Goal: Task Accomplishment & Management: Complete application form

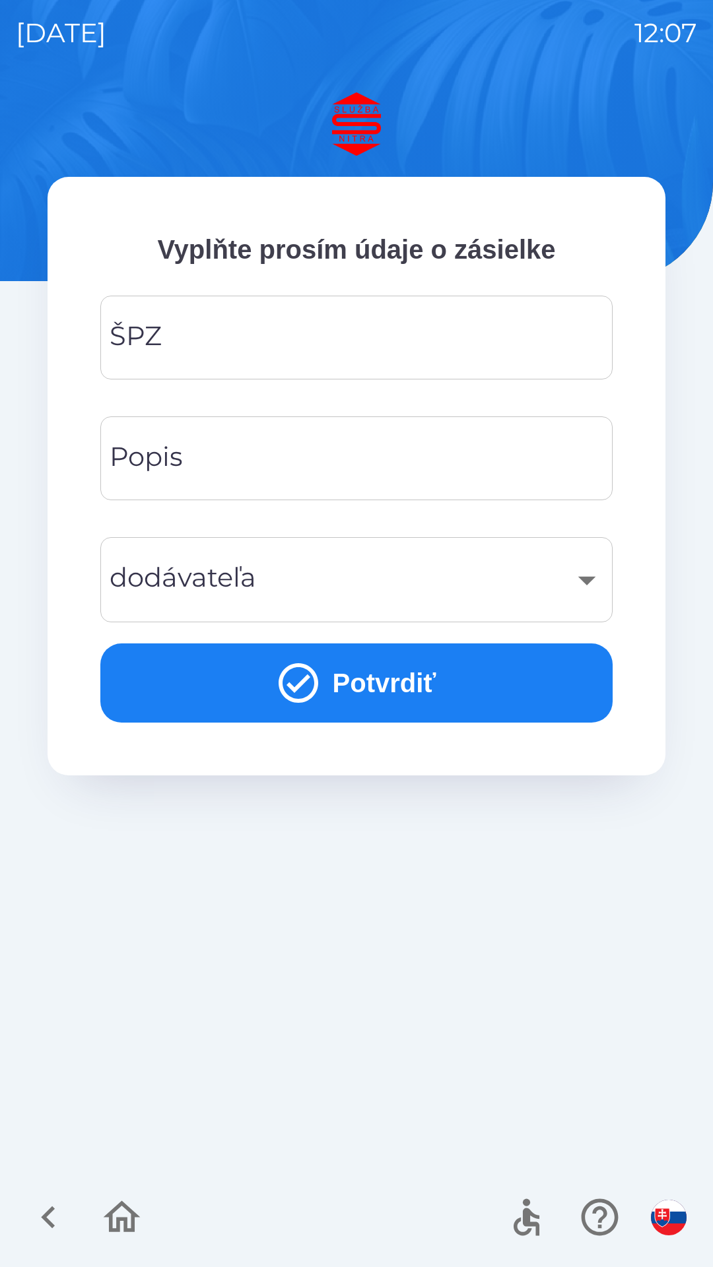
click at [292, 350] on input "ŠPZ" at bounding box center [356, 337] width 480 height 52
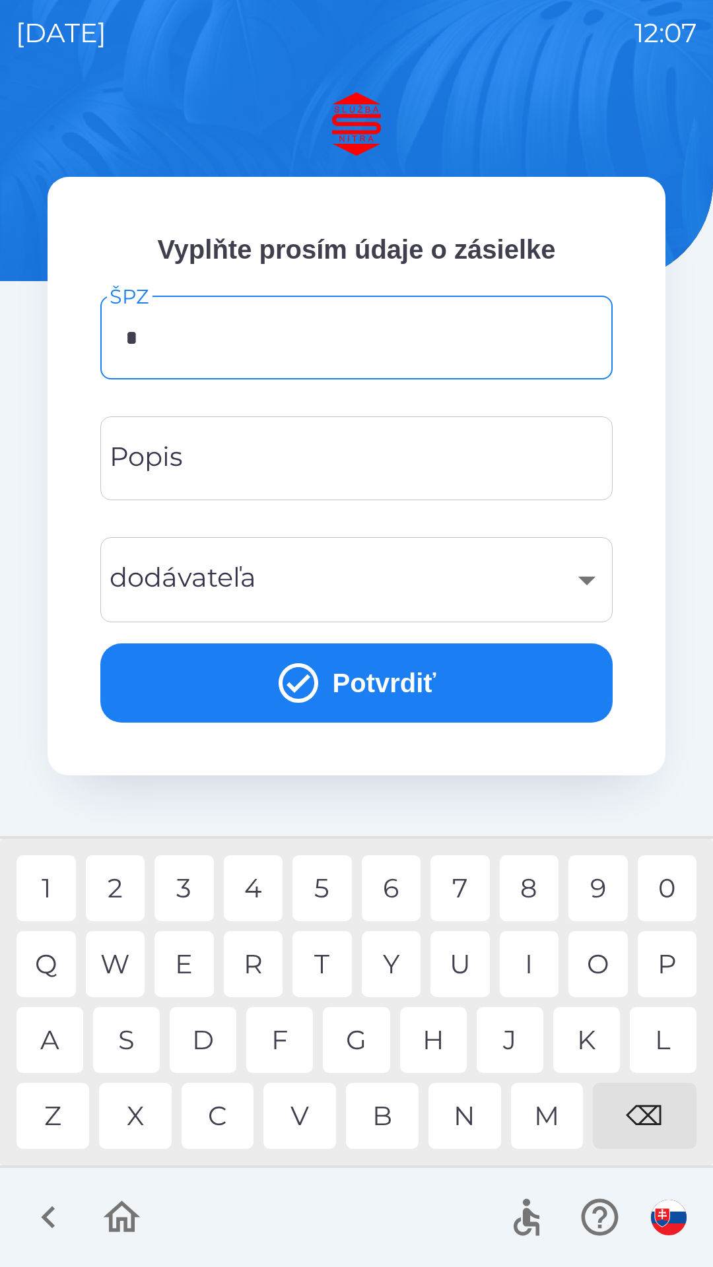
click at [321, 888] on div "5" at bounding box center [321, 888] width 59 height 66
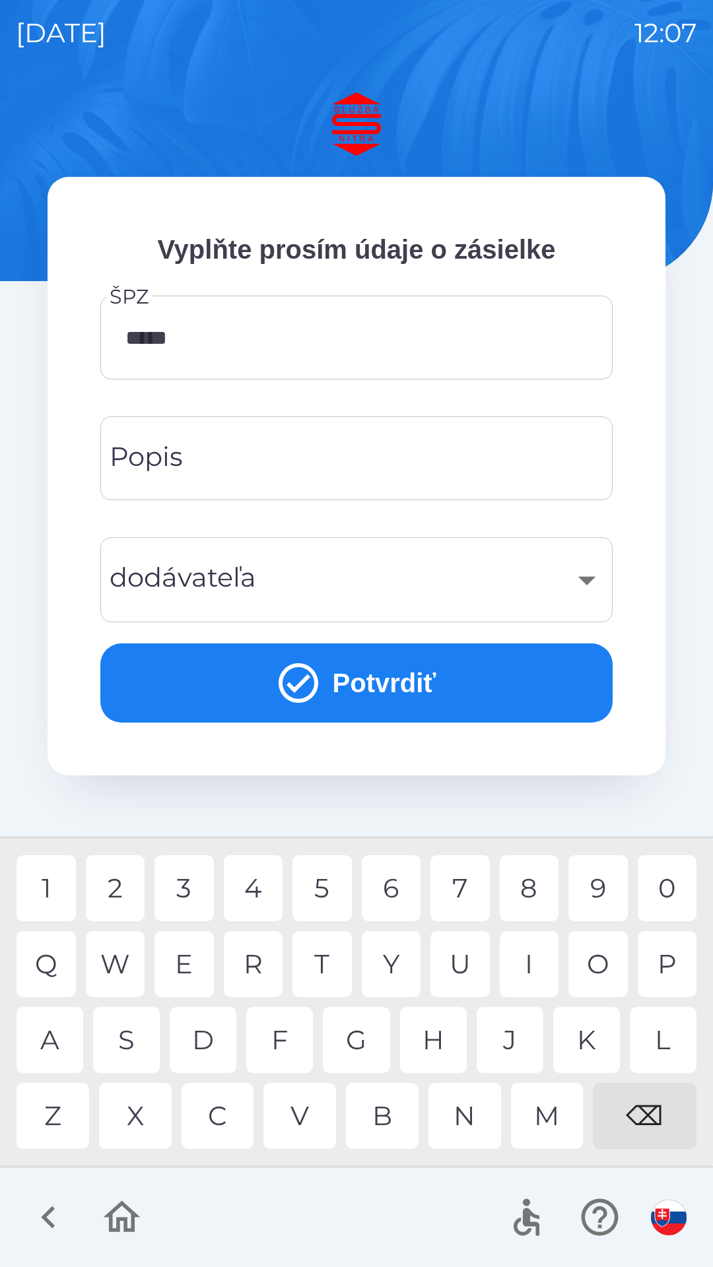
click at [588, 886] on div "9" at bounding box center [597, 888] width 59 height 66
type input "*******"
click at [376, 691] on button "Potvrdiť" at bounding box center [356, 682] width 512 height 79
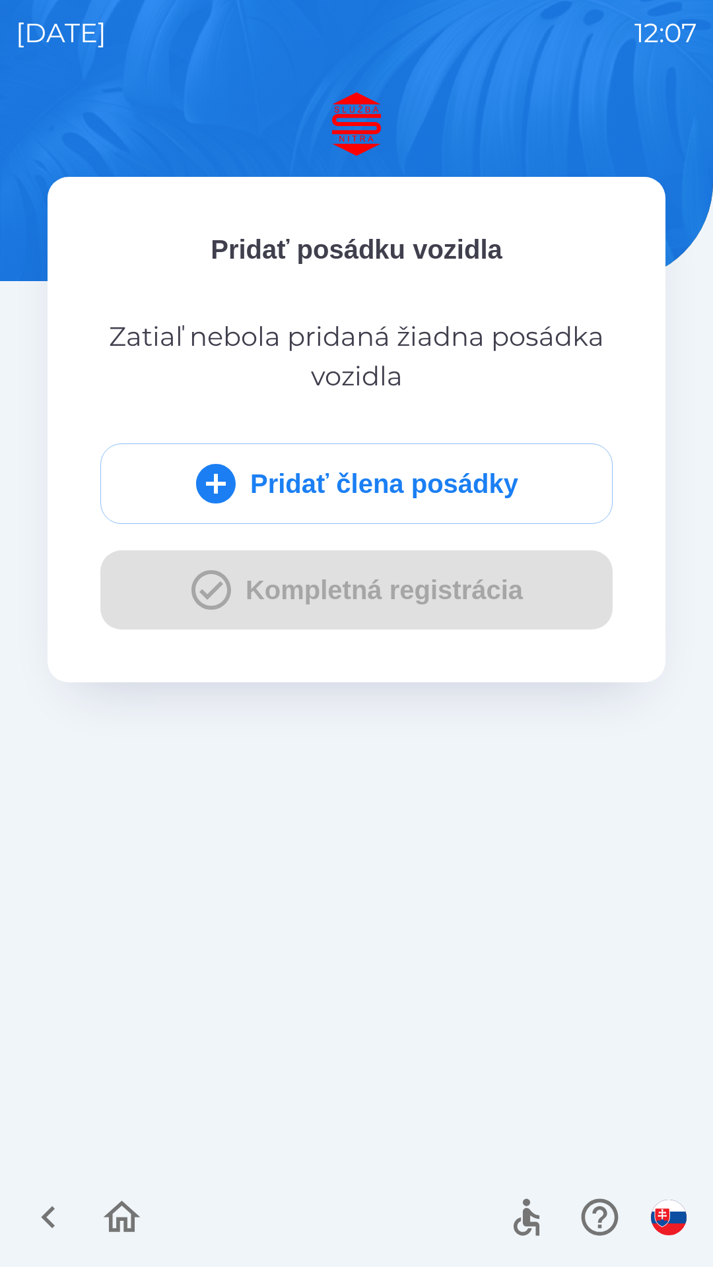
click at [57, 1217] on icon "button" at bounding box center [48, 1217] width 44 height 44
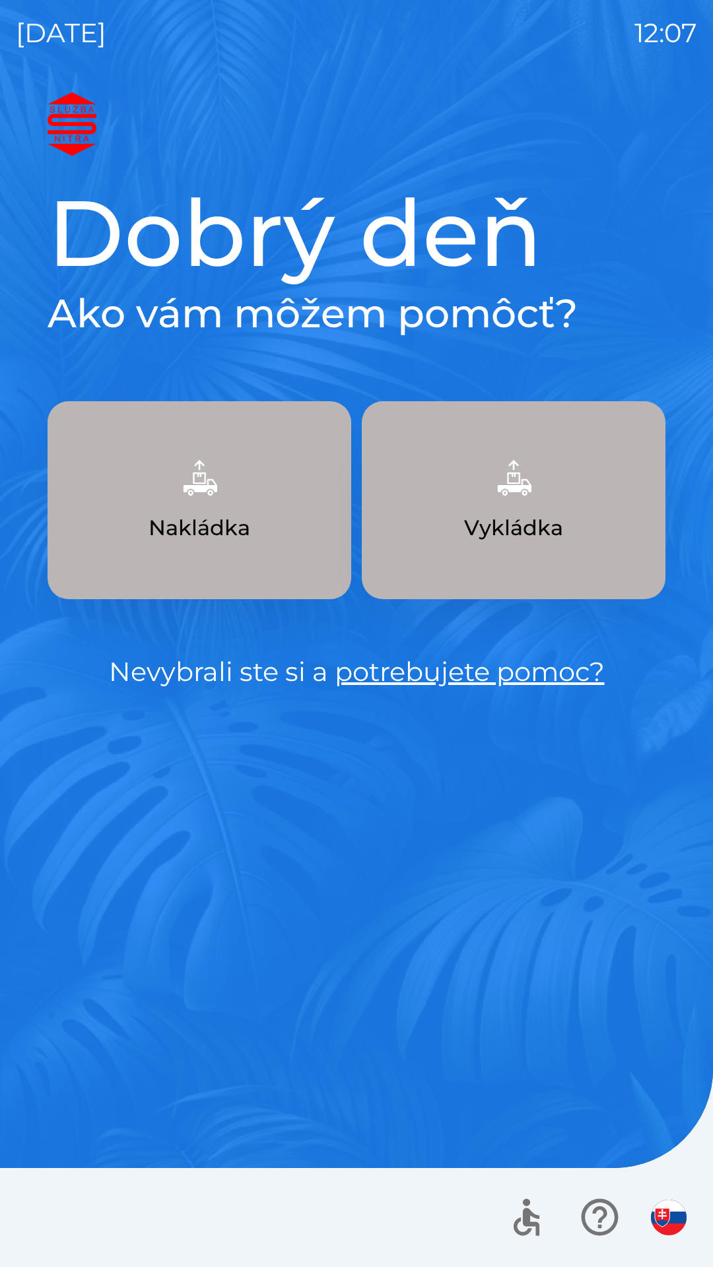
click at [506, 531] on p "Vykládka" at bounding box center [513, 528] width 99 height 32
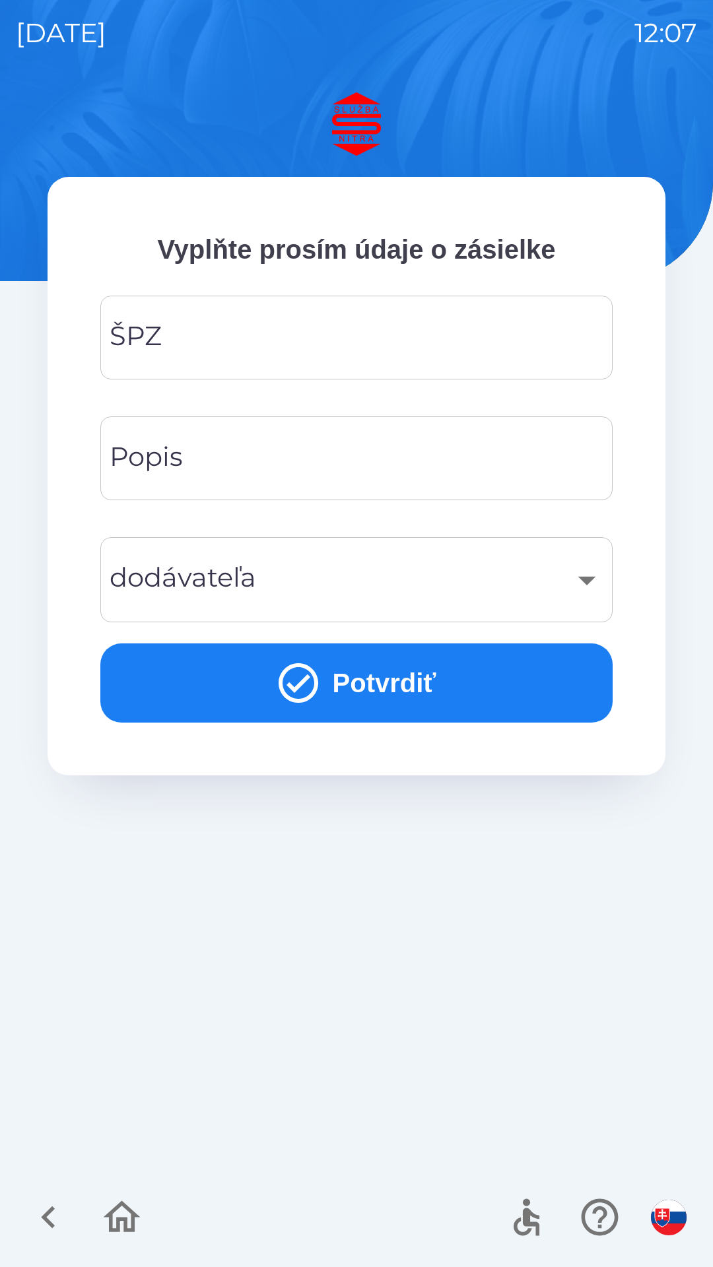
click at [288, 348] on input "ŠPZ" at bounding box center [356, 337] width 480 height 52
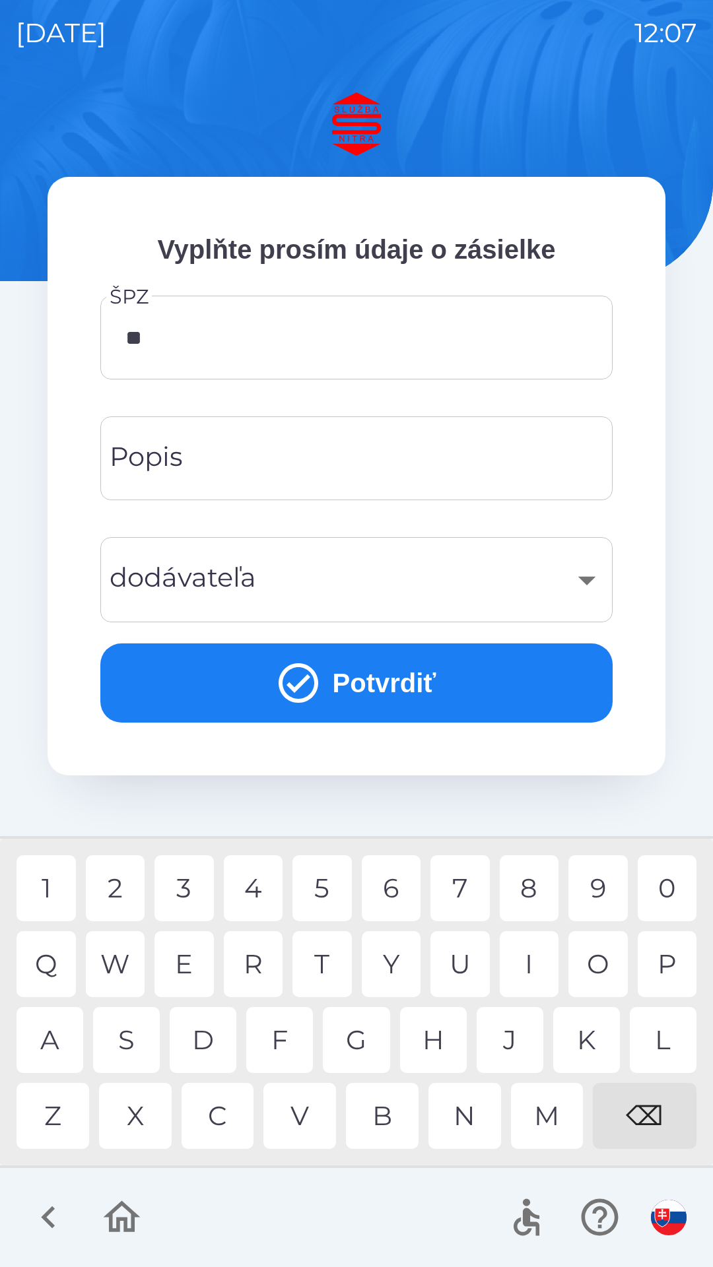
click at [191, 974] on div "E" at bounding box center [183, 964] width 59 height 66
click at [323, 889] on div "5" at bounding box center [321, 888] width 59 height 66
click at [587, 888] on div "9" at bounding box center [597, 888] width 59 height 66
type input "*******"
click at [597, 890] on div "9" at bounding box center [597, 888] width 59 height 66
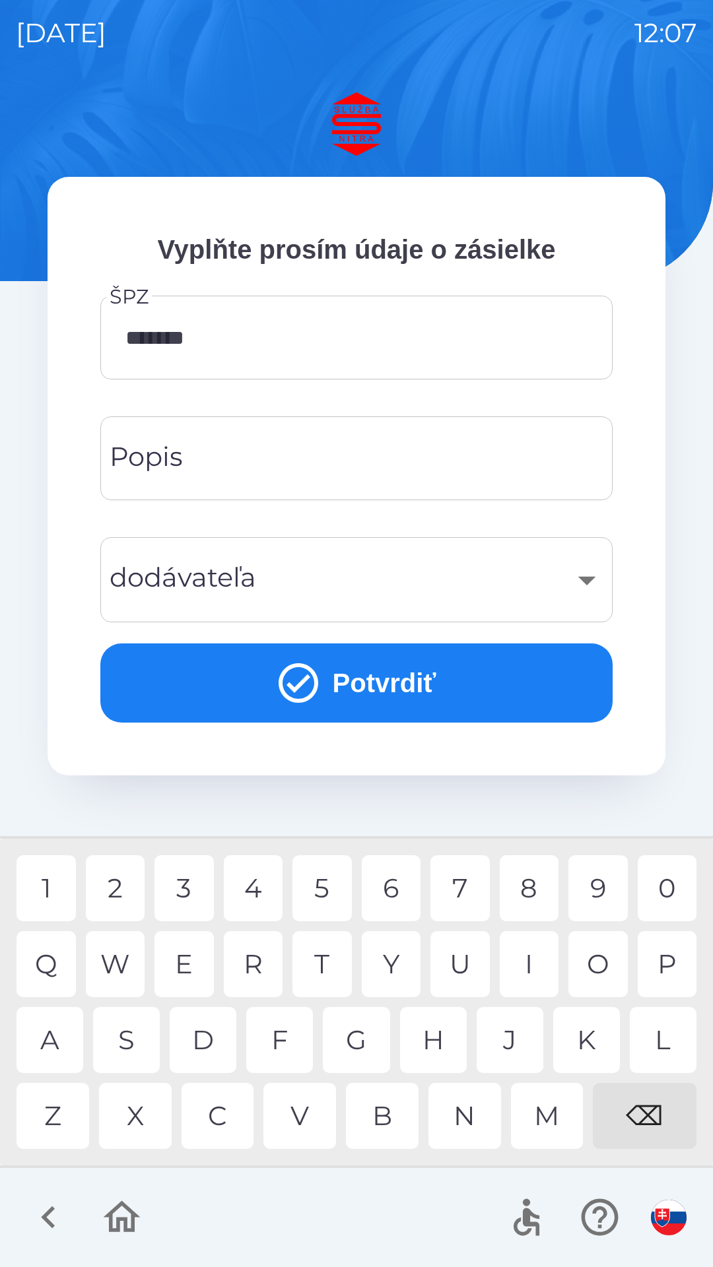
click at [290, 469] on input "Popis" at bounding box center [356, 458] width 480 height 52
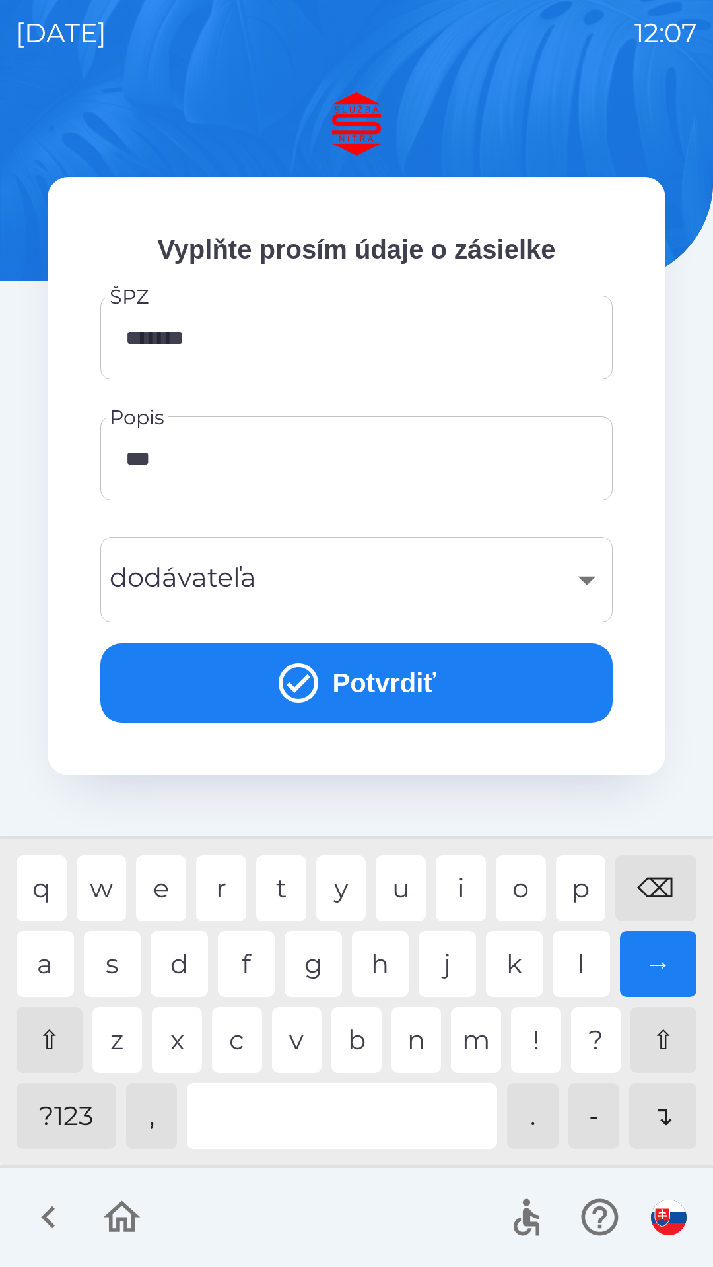
click at [175, 898] on div "e" at bounding box center [161, 888] width 50 height 66
click at [373, 969] on div "h" at bounding box center [380, 964] width 57 height 66
click at [46, 971] on div "a" at bounding box center [44, 964] width 57 height 66
click at [649, 889] on div "⌫" at bounding box center [655, 888] width 81 height 66
type input "*"
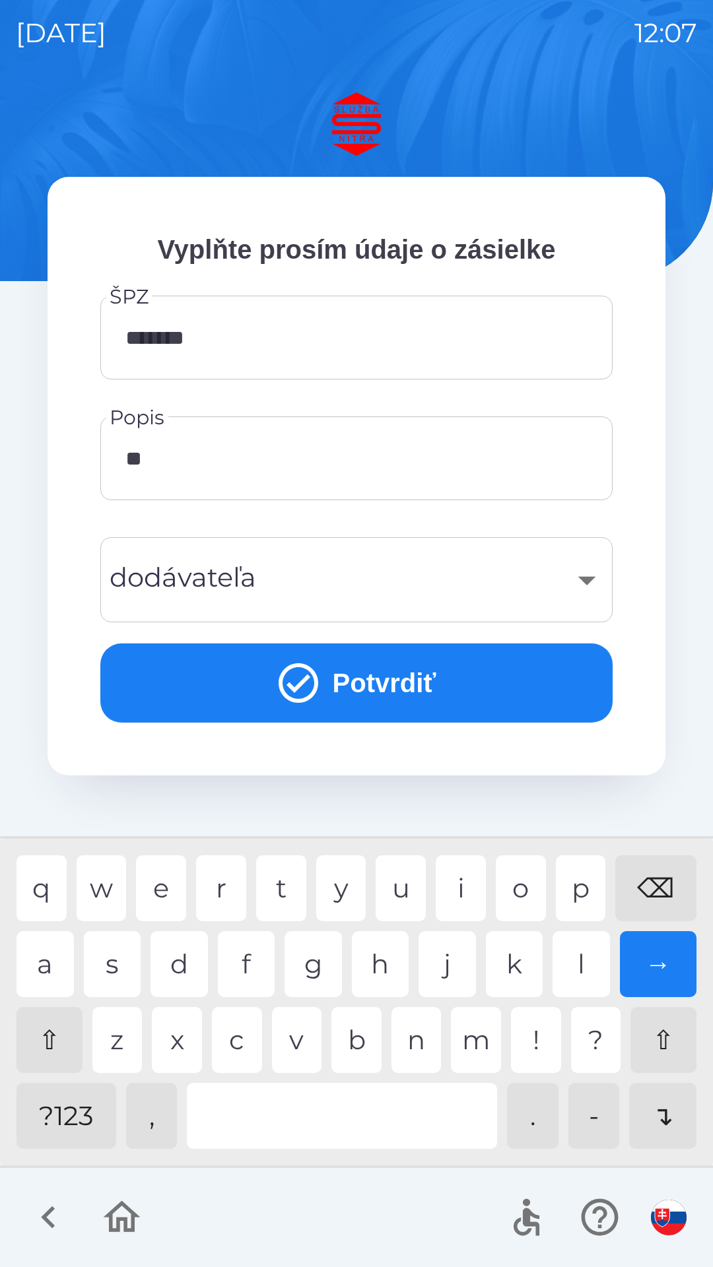
click at [643, 890] on div "⌫" at bounding box center [655, 888] width 81 height 66
click at [183, 970] on div "d" at bounding box center [178, 964] width 57 height 66
click at [656, 893] on div "⌫" at bounding box center [655, 888] width 81 height 66
click at [659, 900] on div "⌫" at bounding box center [655, 888] width 81 height 66
click at [657, 901] on div "⌫" at bounding box center [655, 888] width 81 height 66
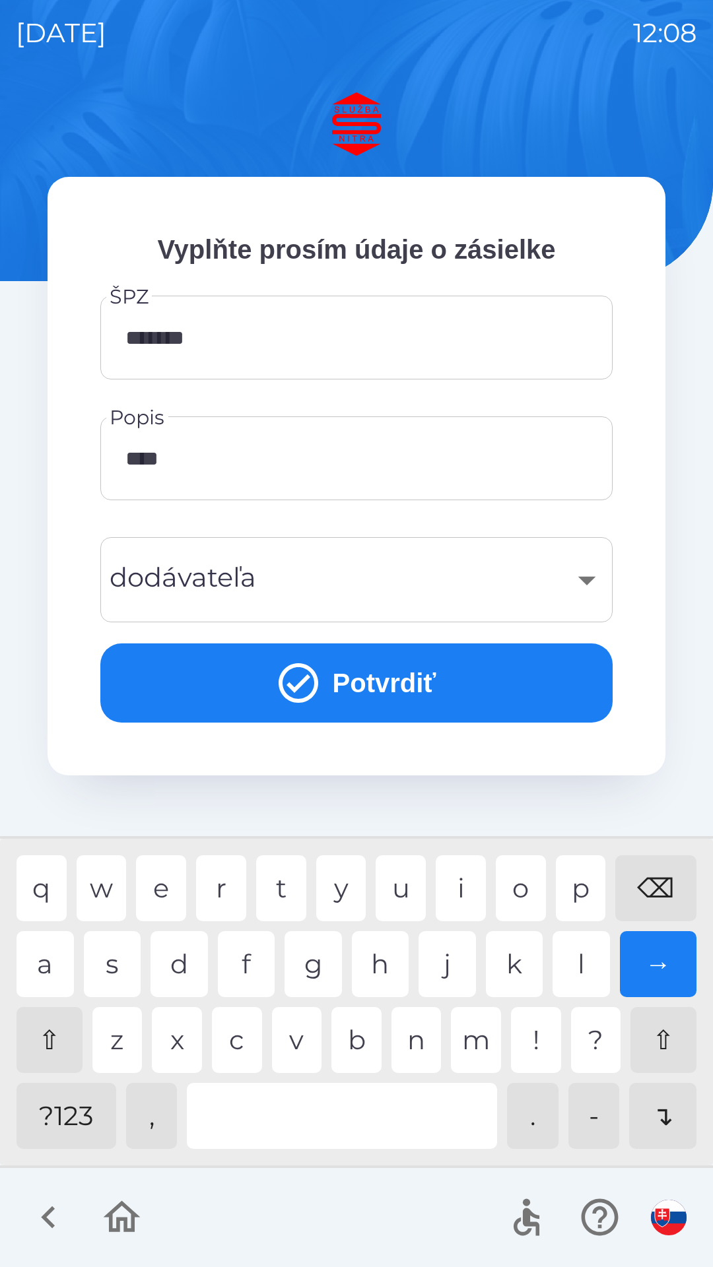
click at [658, 904] on div "⌫" at bounding box center [655, 888] width 81 height 66
click at [583, 964] on div "l" at bounding box center [580, 964] width 57 height 66
type input "**********"
click at [313, 595] on div "​" at bounding box center [356, 579] width 480 height 53
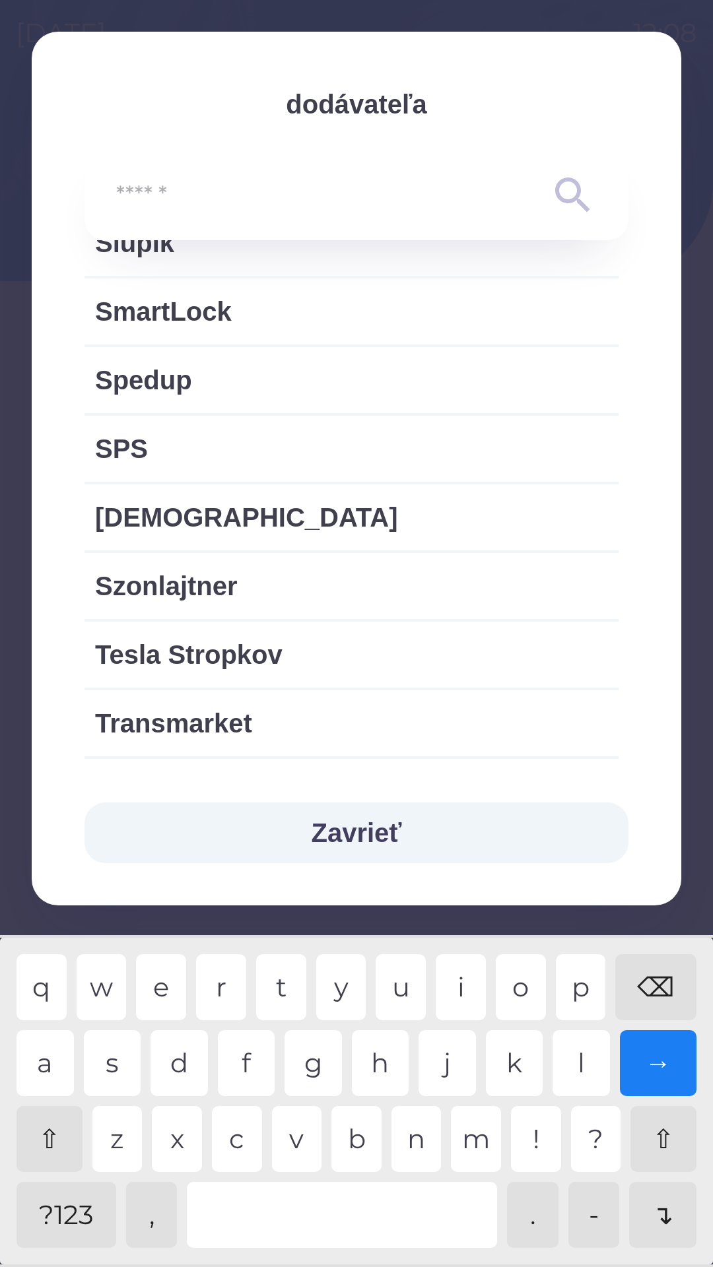
scroll to position [2680, 0]
